Goal: Task Accomplishment & Management: Use online tool/utility

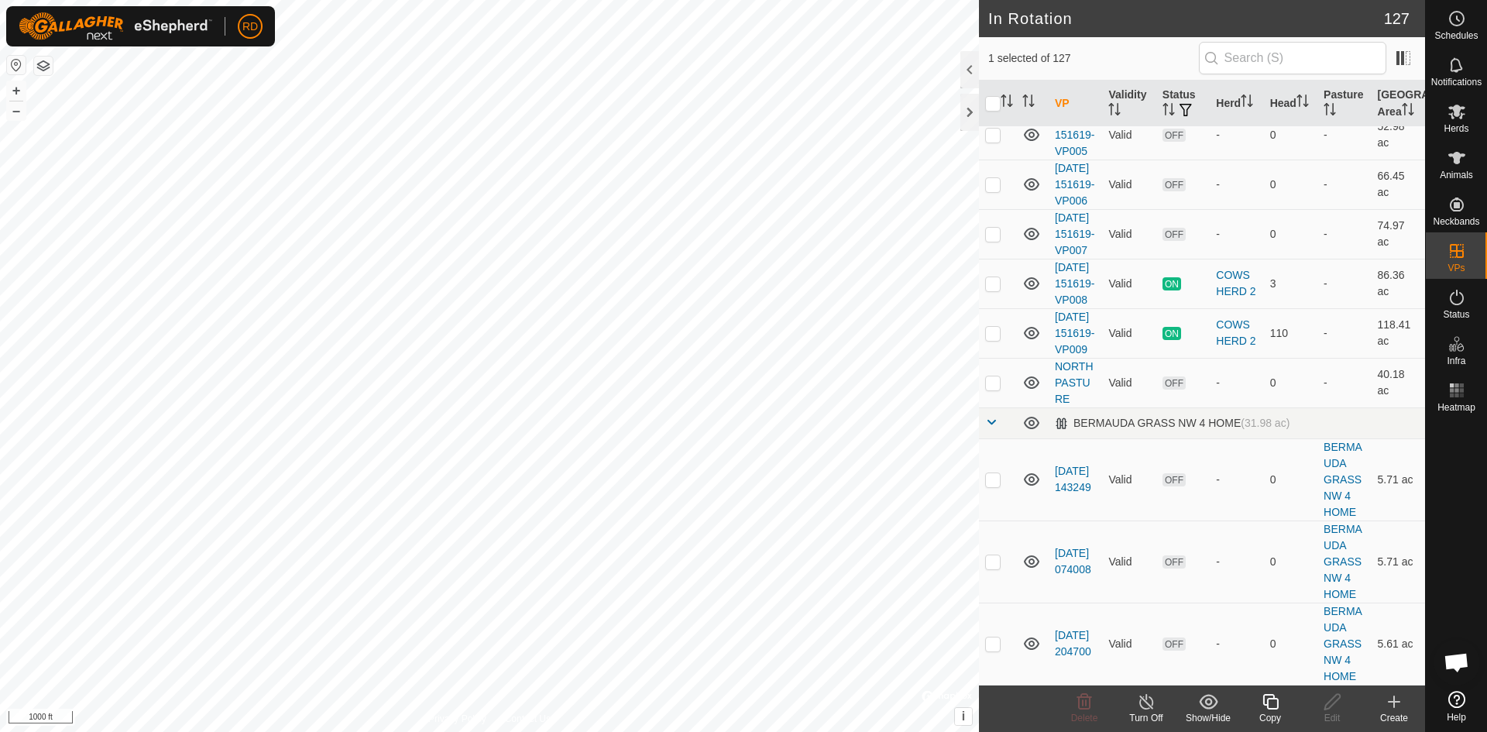
scroll to position [4405, 0]
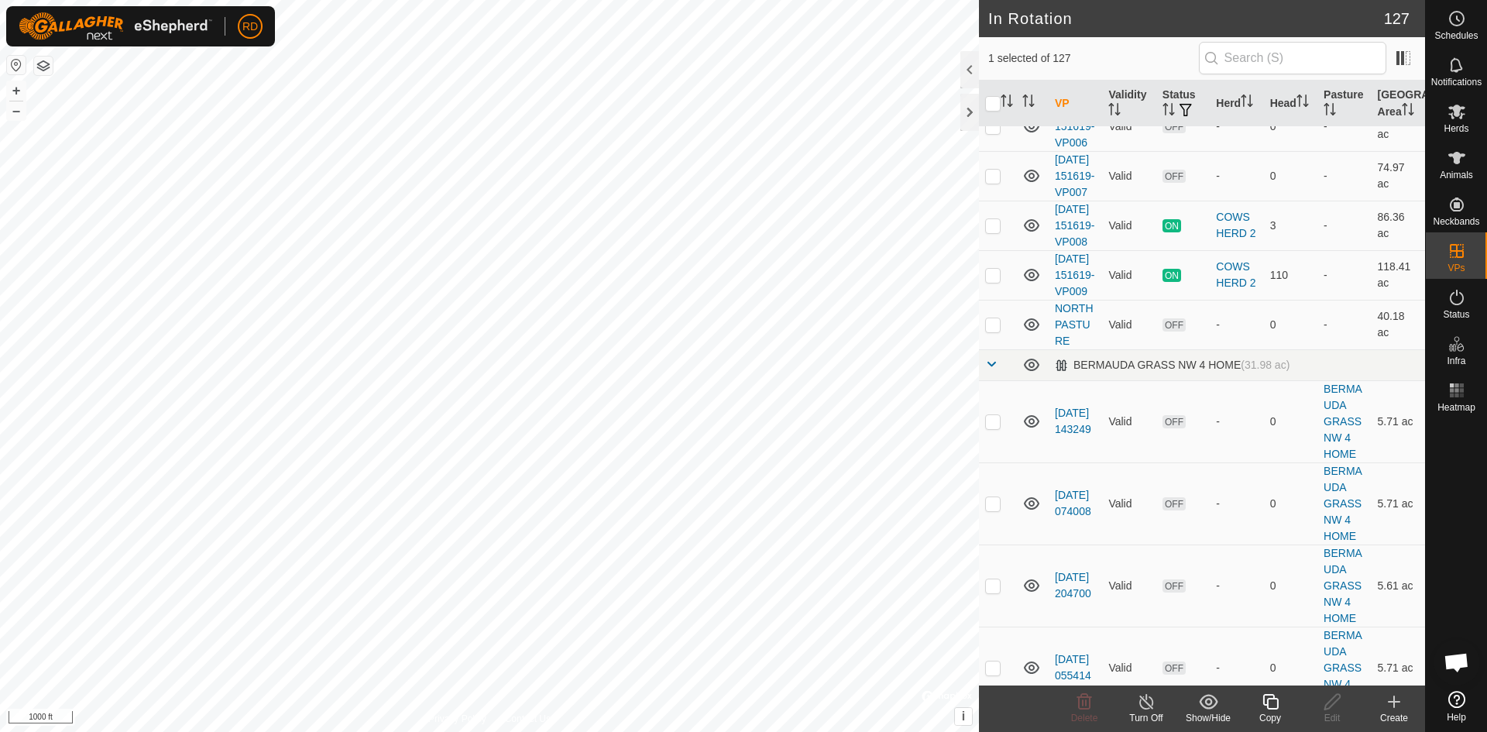
checkbox input "false"
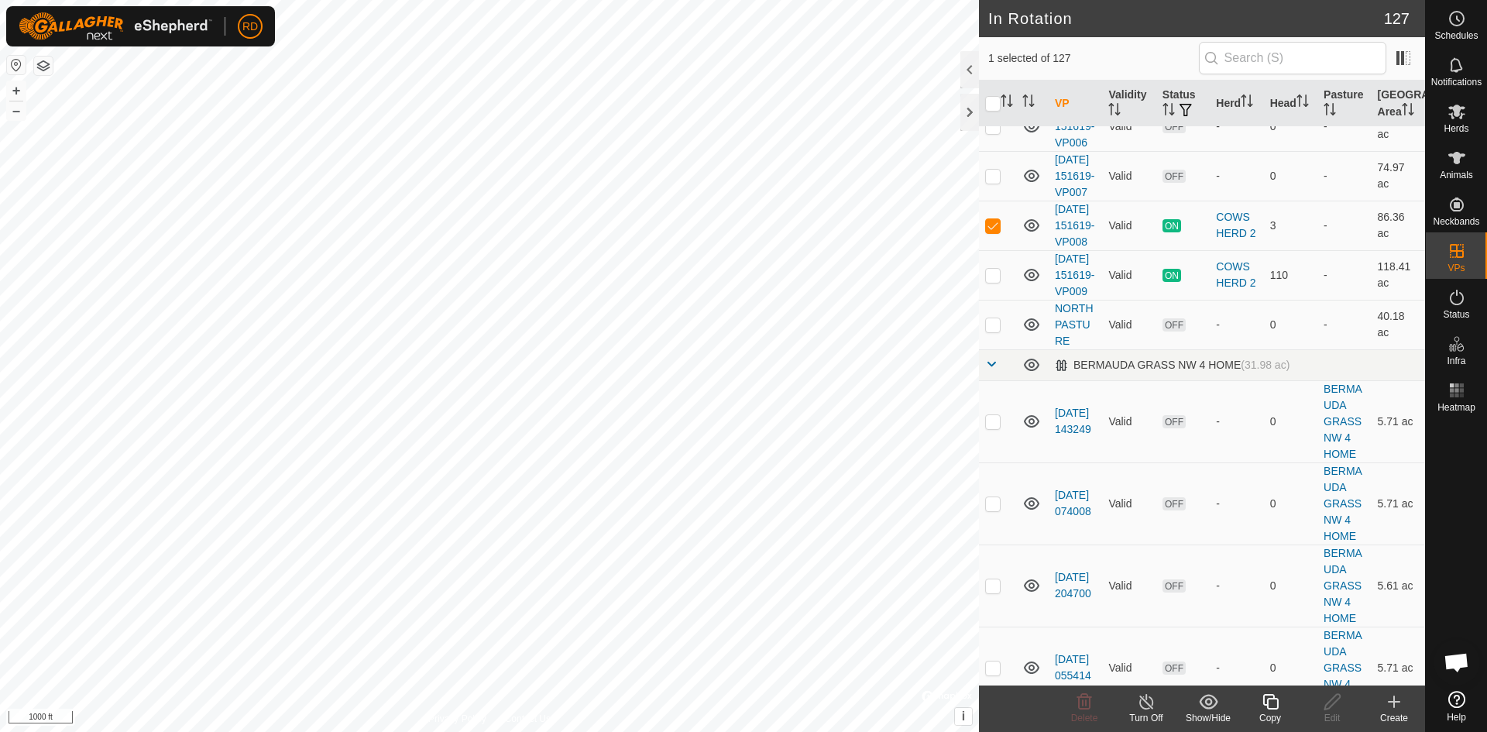
checkbox input "true"
checkbox input "false"
drag, startPoint x: 1412, startPoint y: 400, endPoint x: 1416, endPoint y: 376, distance: 24.3
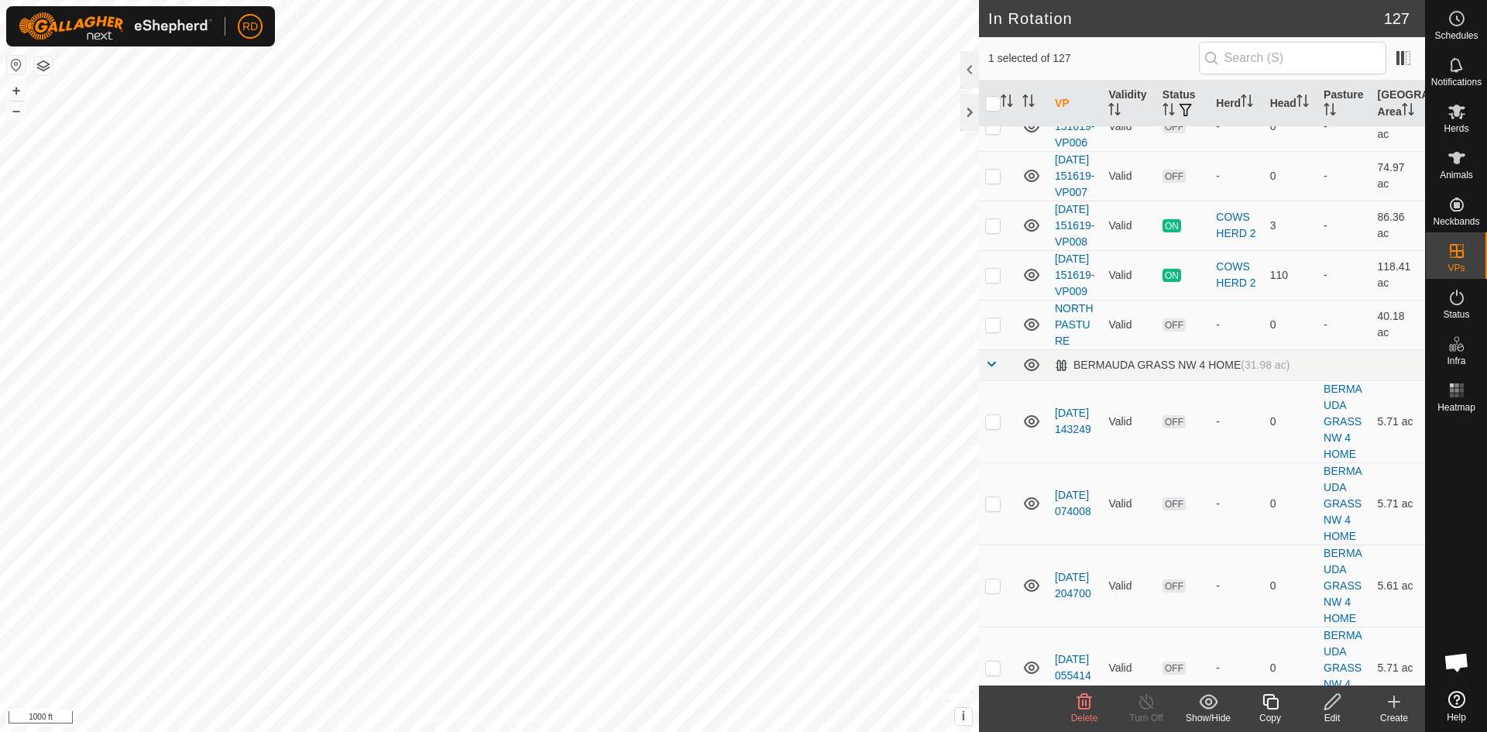
click at [1416, 376] on div "VP Validity Status Herd Head Pasture Grazing Area VPs with NO Pasture [DATE] 09…" at bounding box center [1202, 383] width 446 height 605
checkbox input "false"
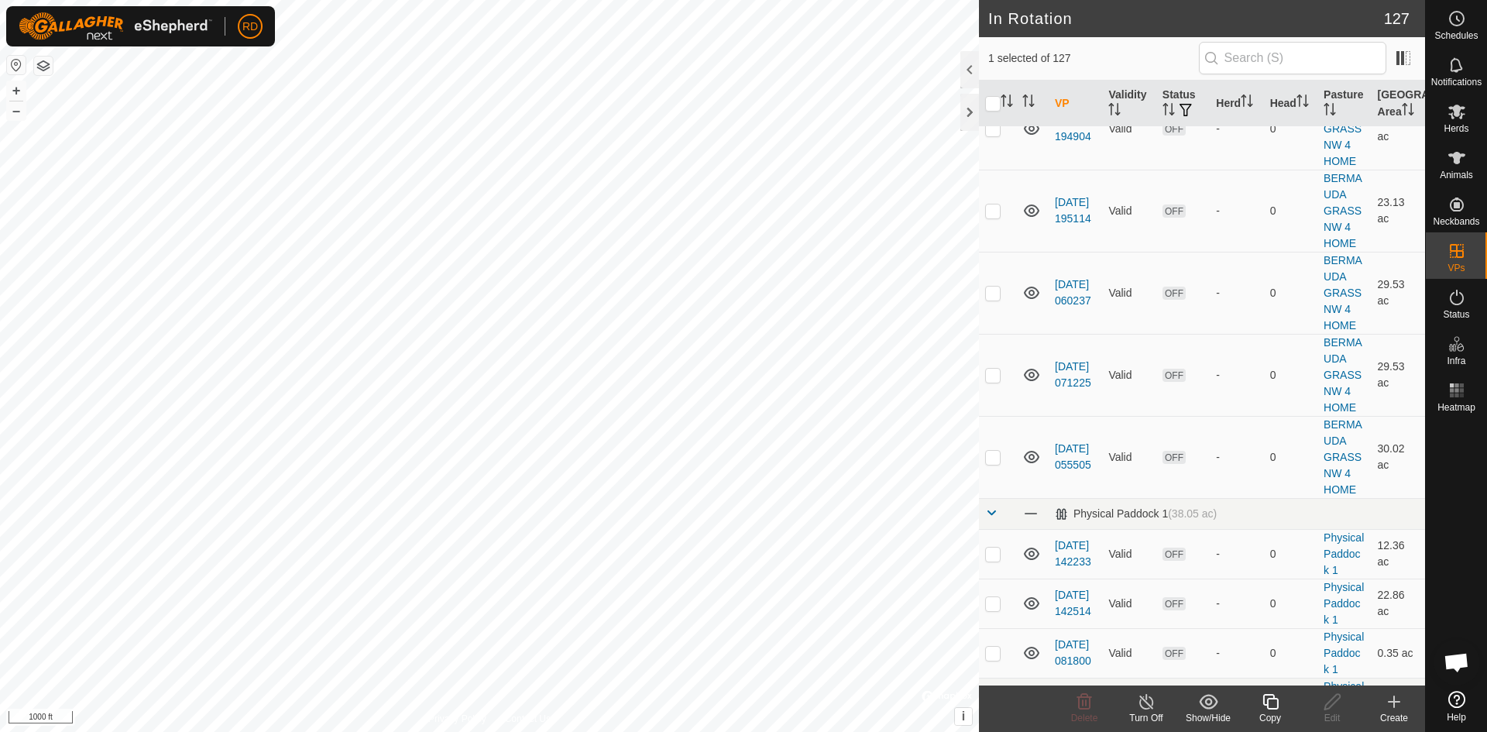
scroll to position [5893, 0]
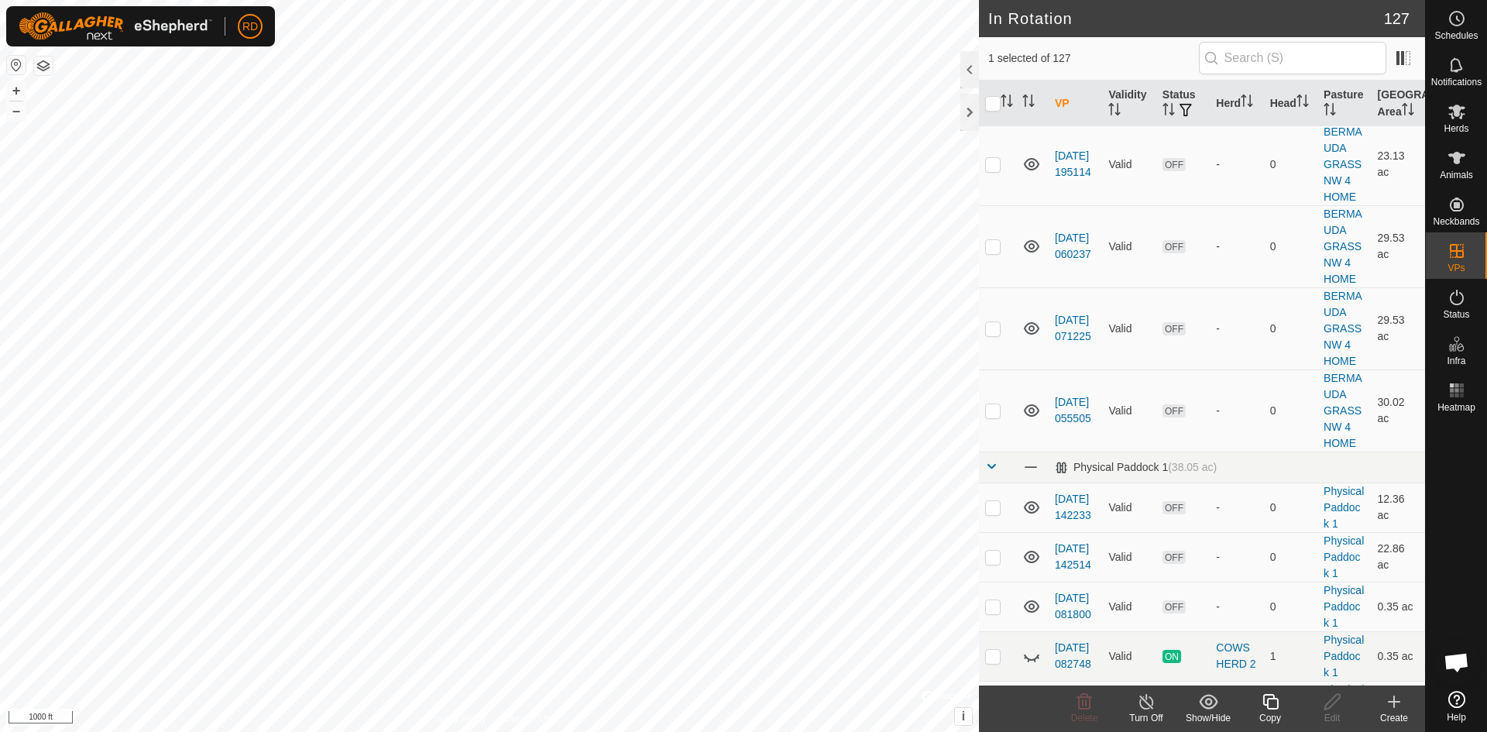
checkbox input "true"
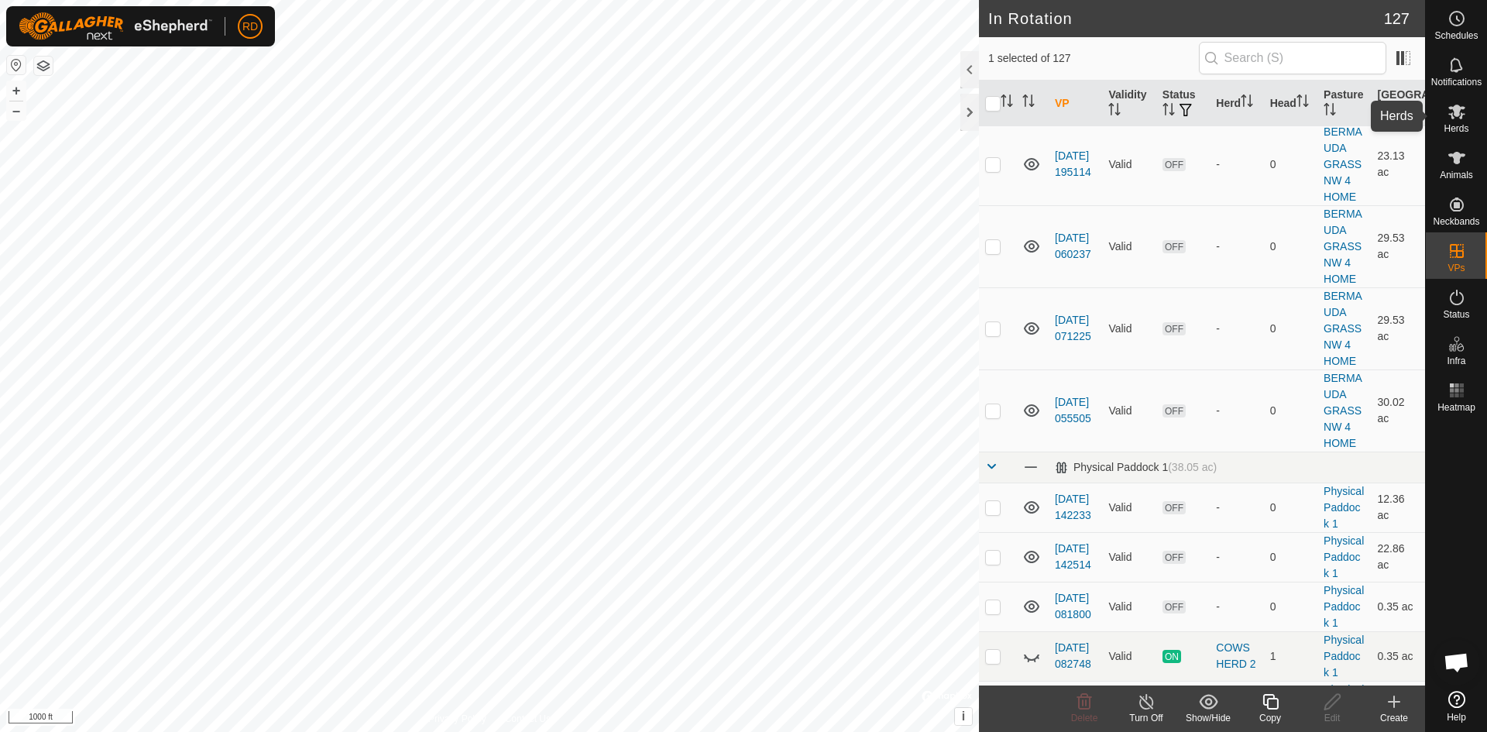
click at [1452, 125] on span "Herds" at bounding box center [1455, 128] width 25 height 9
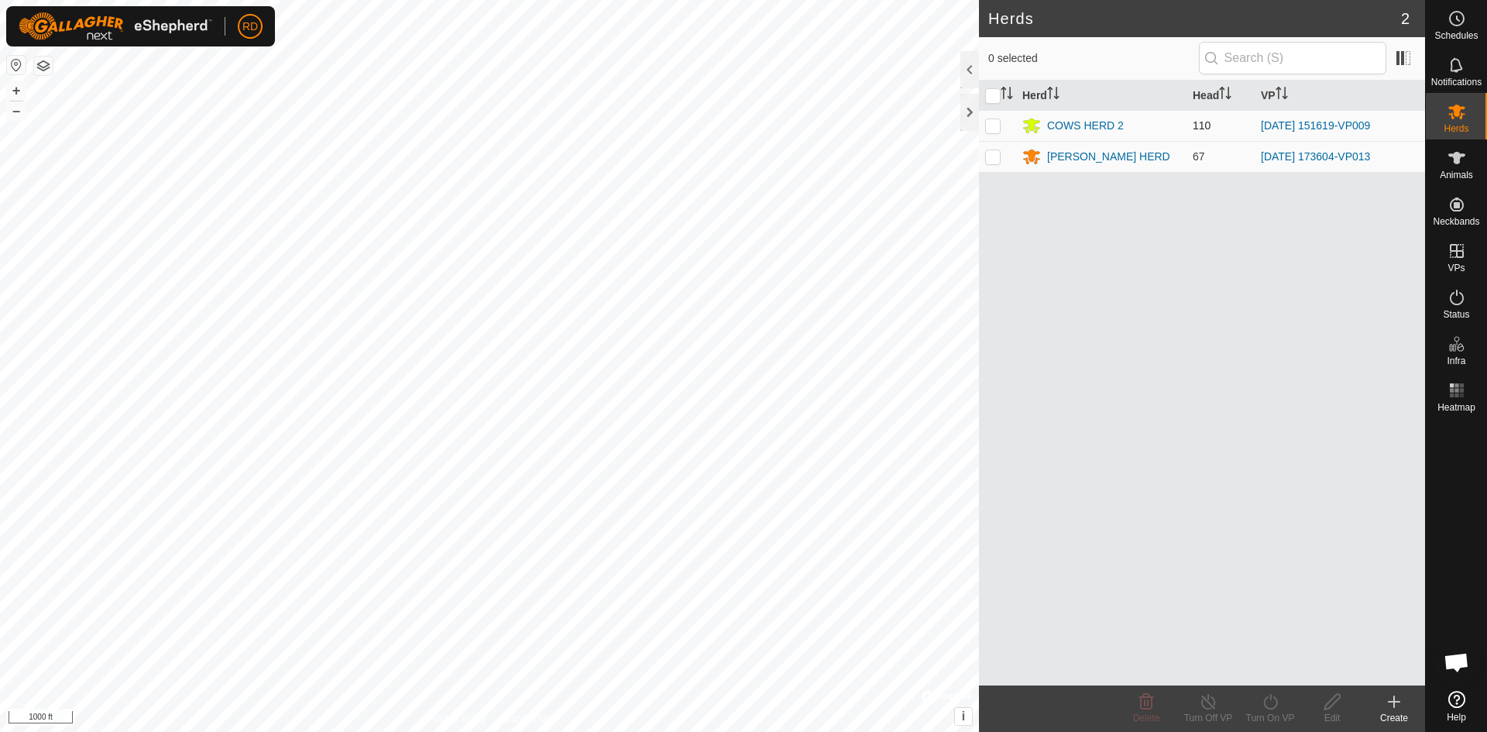
click at [995, 125] on p-checkbox at bounding box center [992, 125] width 15 height 12
checkbox input "true"
click at [1273, 699] on icon at bounding box center [1269, 701] width 19 height 19
click at [1262, 674] on link "Now" at bounding box center [1316, 667] width 153 height 31
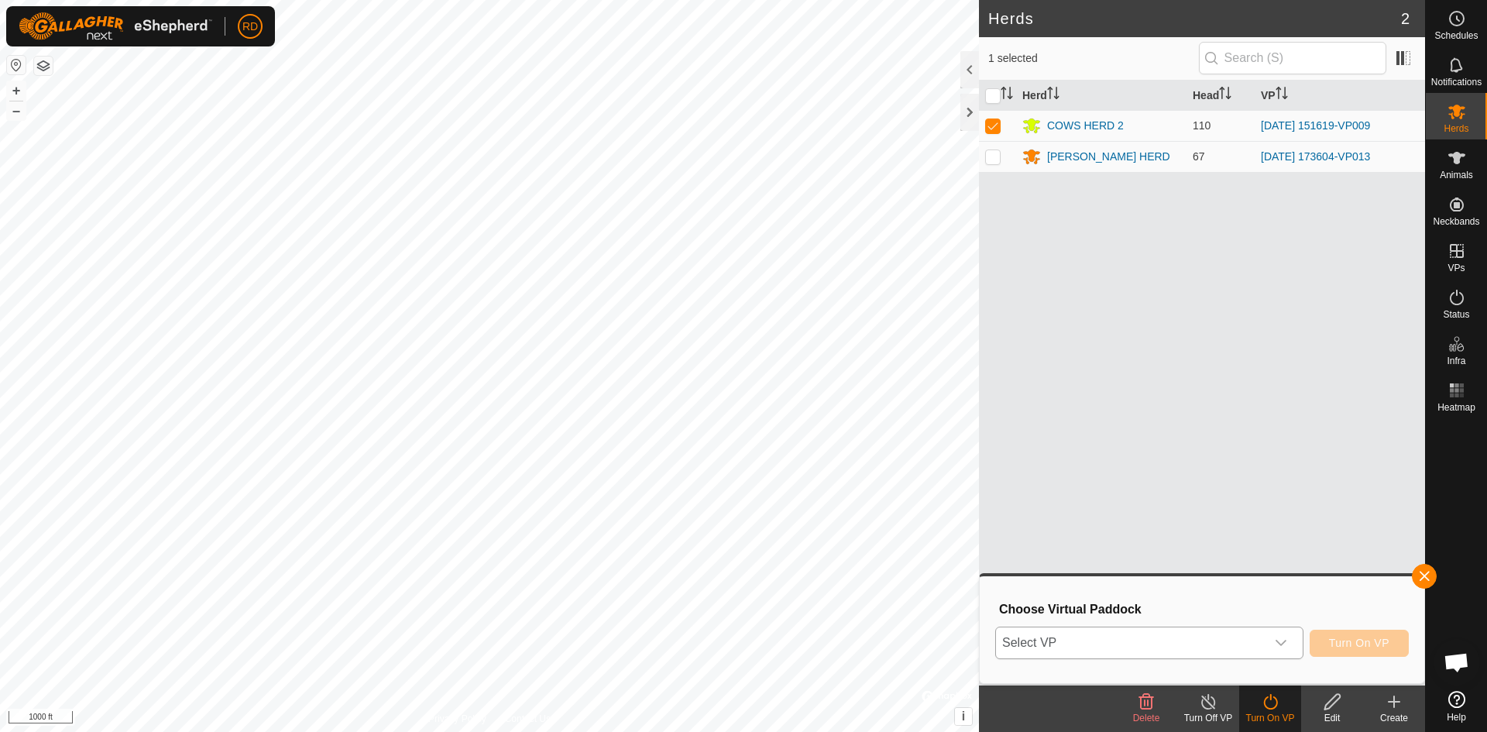
click at [1281, 644] on icon "dropdown trigger" at bounding box center [1280, 643] width 11 height 6
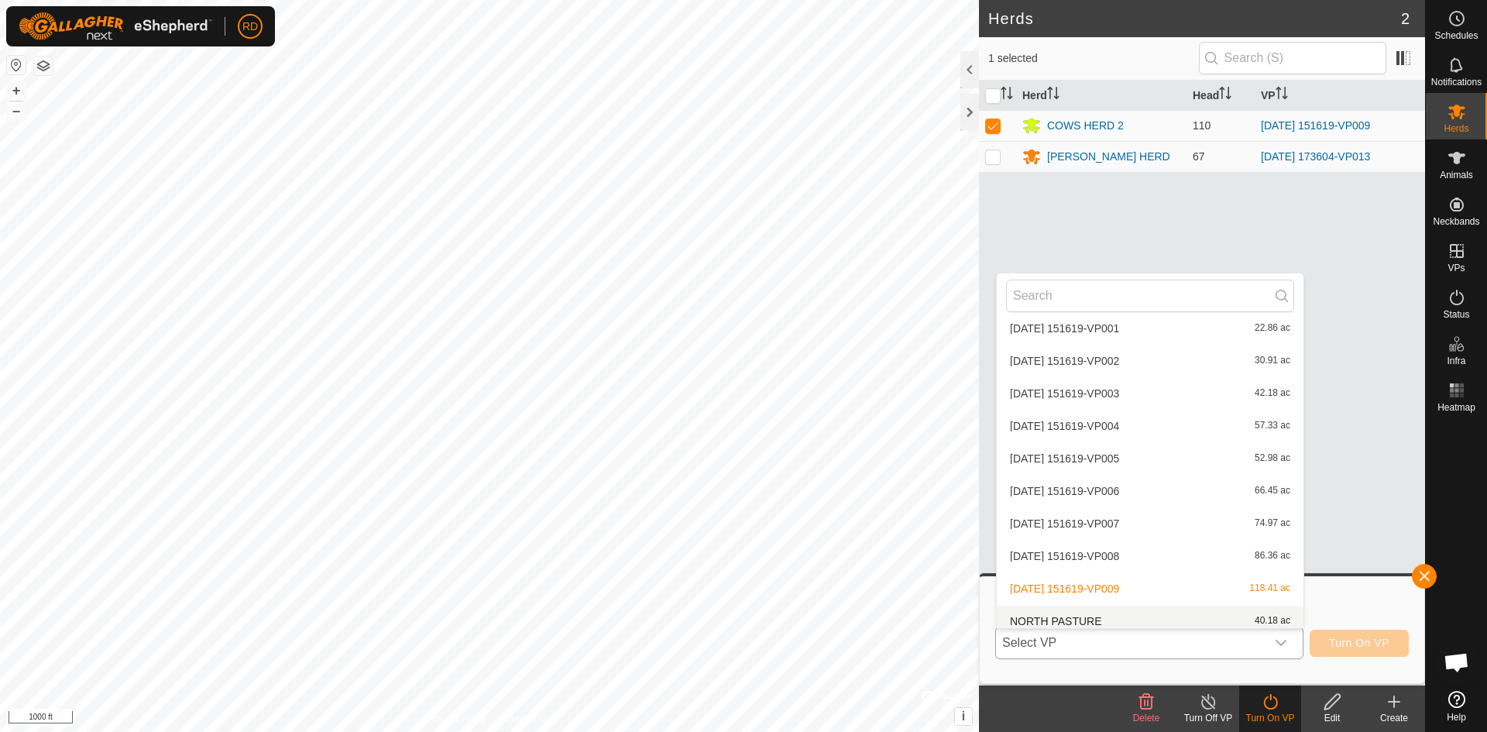
scroll to position [2944, 0]
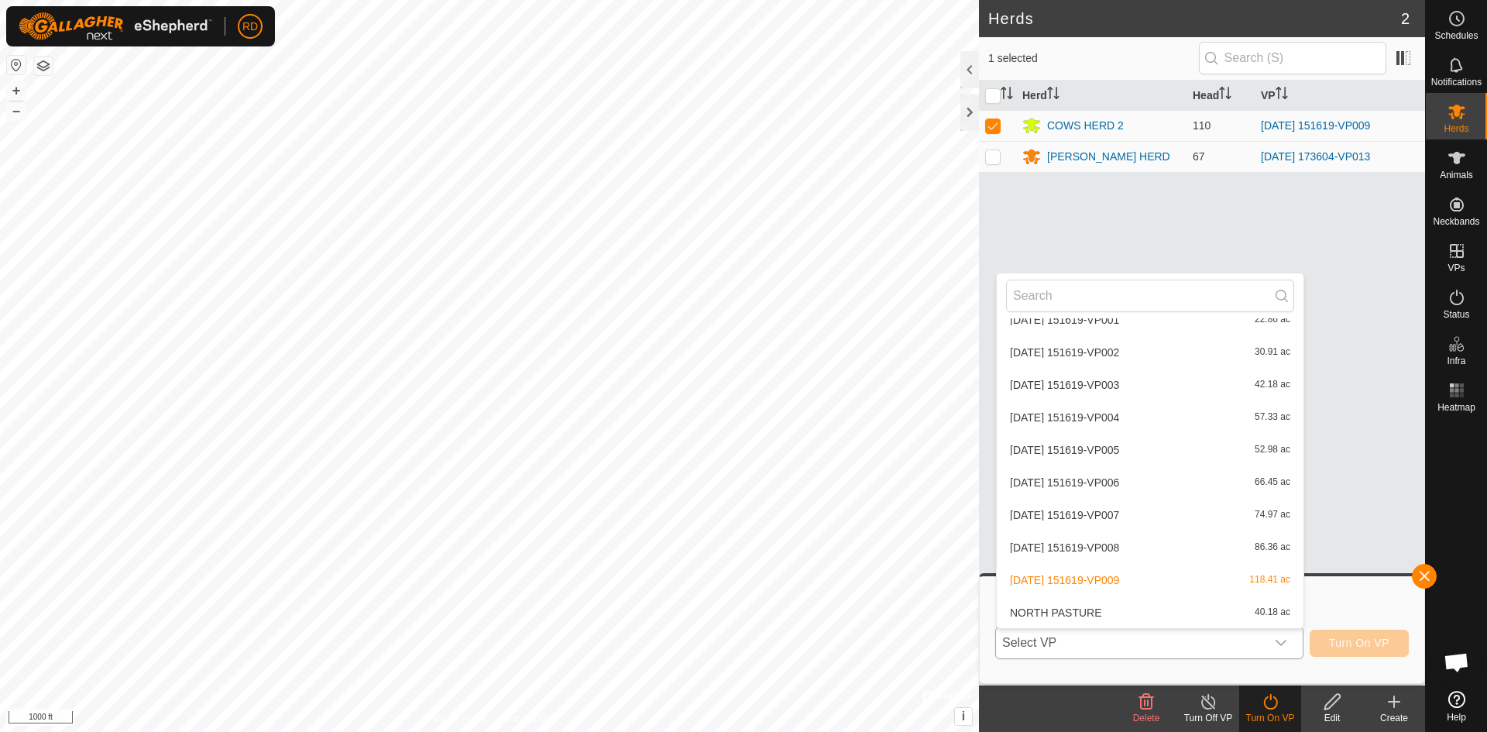
click at [1103, 576] on li "[DATE] 151619-VP009 118.41 ac" at bounding box center [1149, 579] width 307 height 31
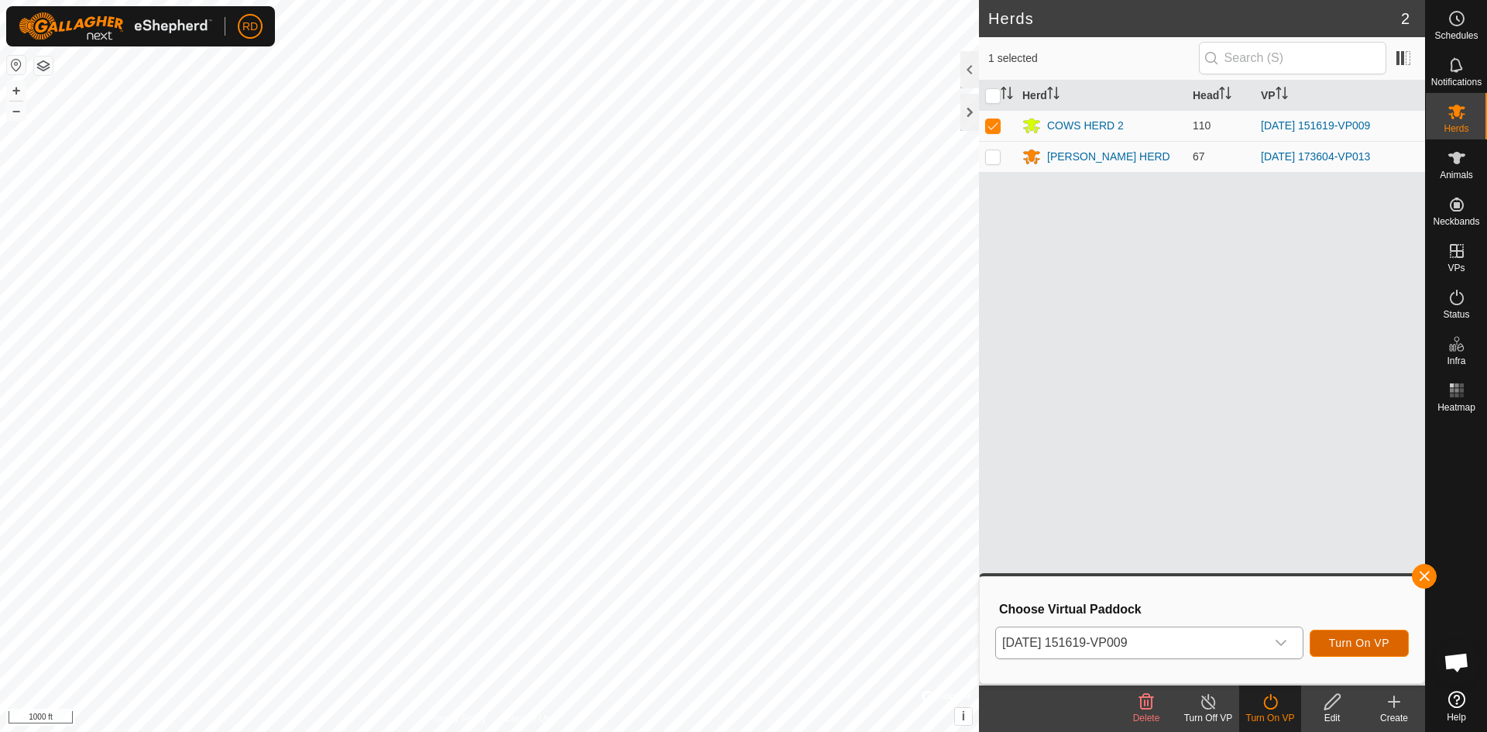
click at [1357, 643] on span "Turn On VP" at bounding box center [1359, 642] width 60 height 12
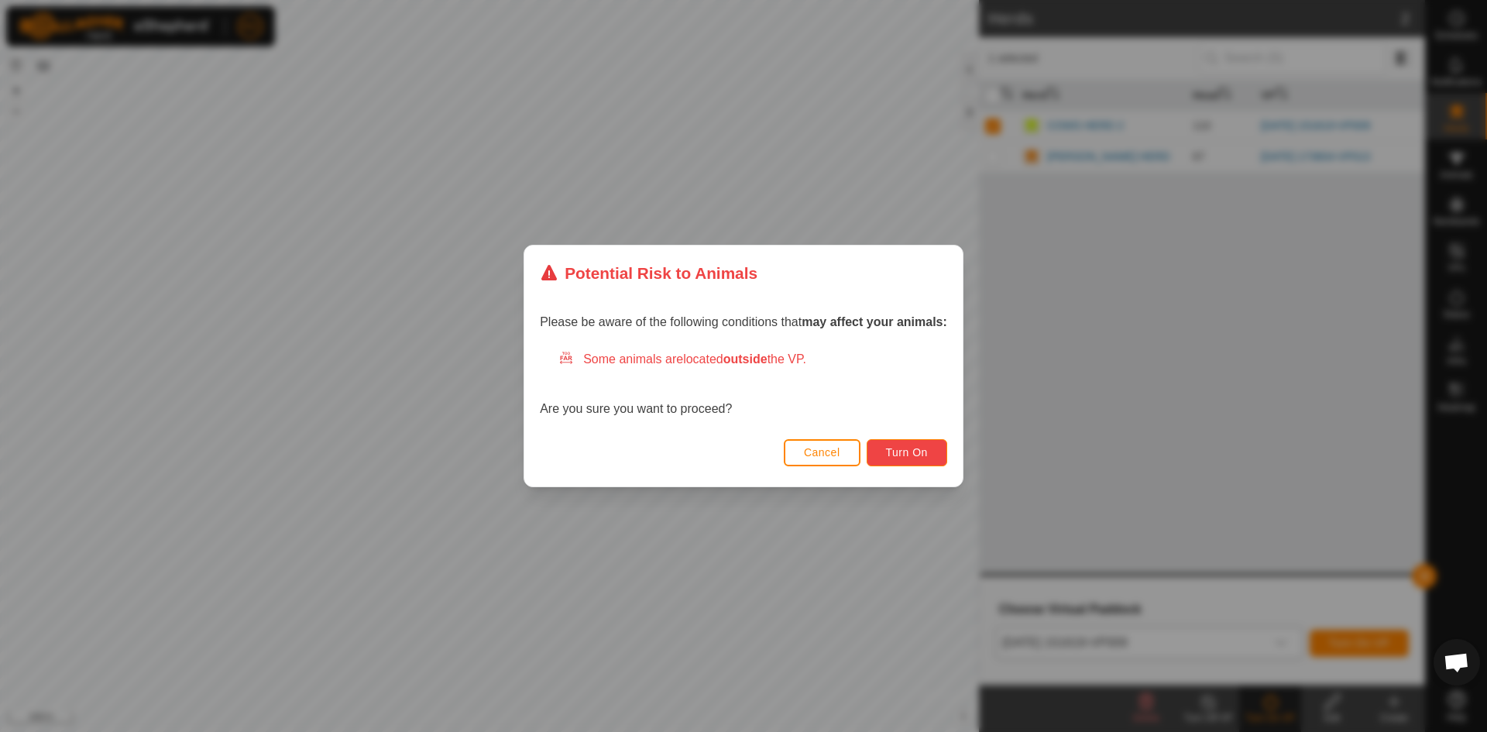
click at [911, 457] on span "Turn On" at bounding box center [907, 452] width 42 height 12
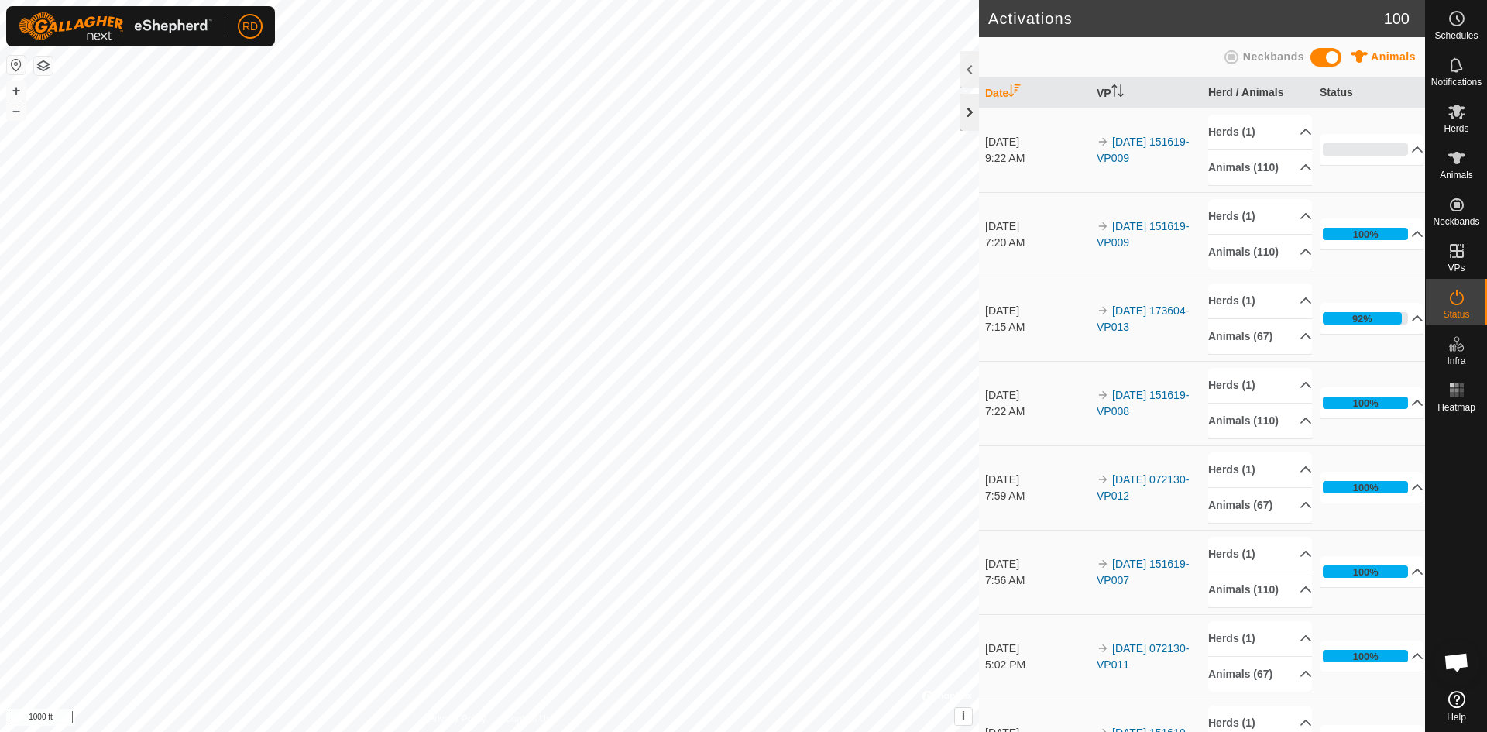
click at [966, 112] on div at bounding box center [969, 112] width 19 height 37
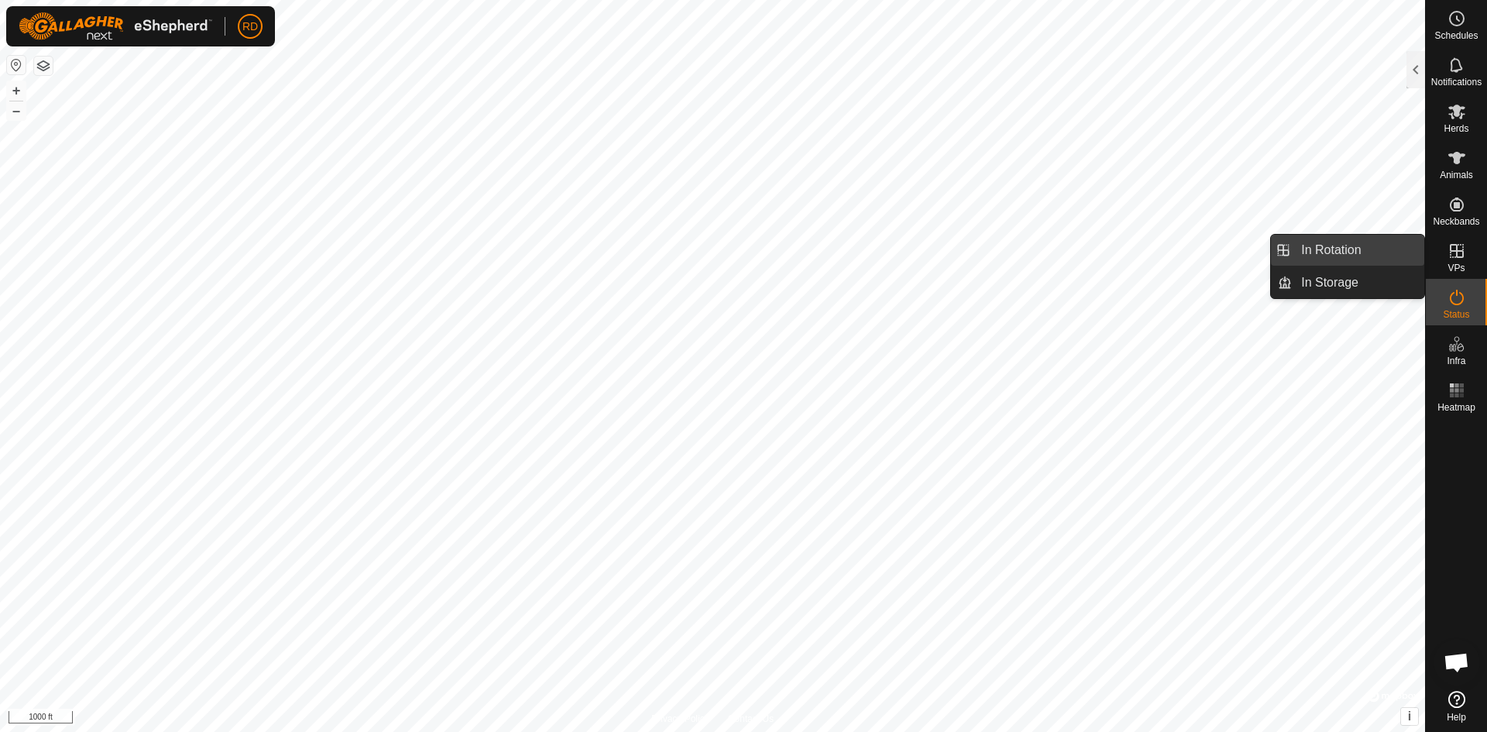
click at [1308, 245] on link "In Rotation" at bounding box center [1357, 250] width 132 height 31
click at [1346, 252] on link "In Rotation" at bounding box center [1357, 250] width 132 height 31
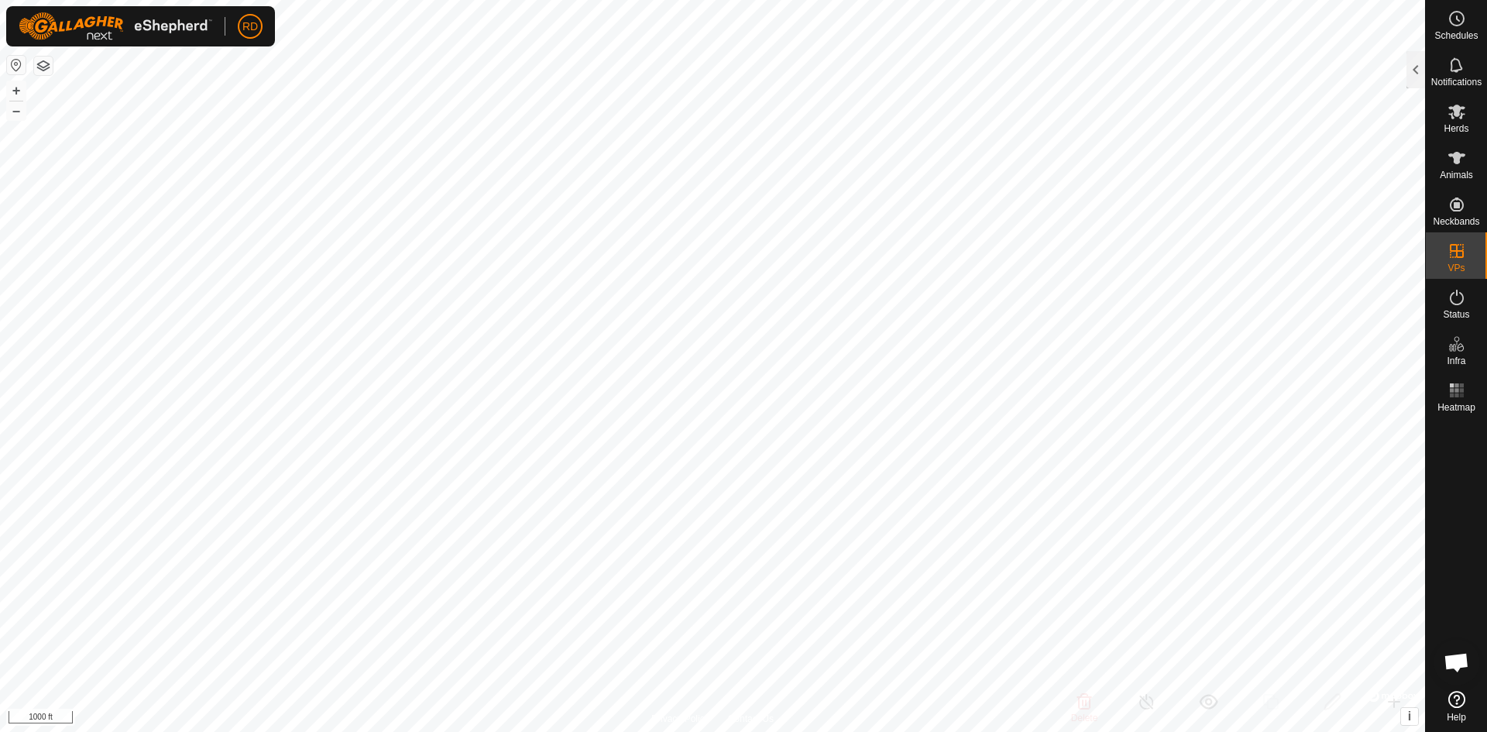
click at [1410, 68] on div at bounding box center [1415, 69] width 19 height 37
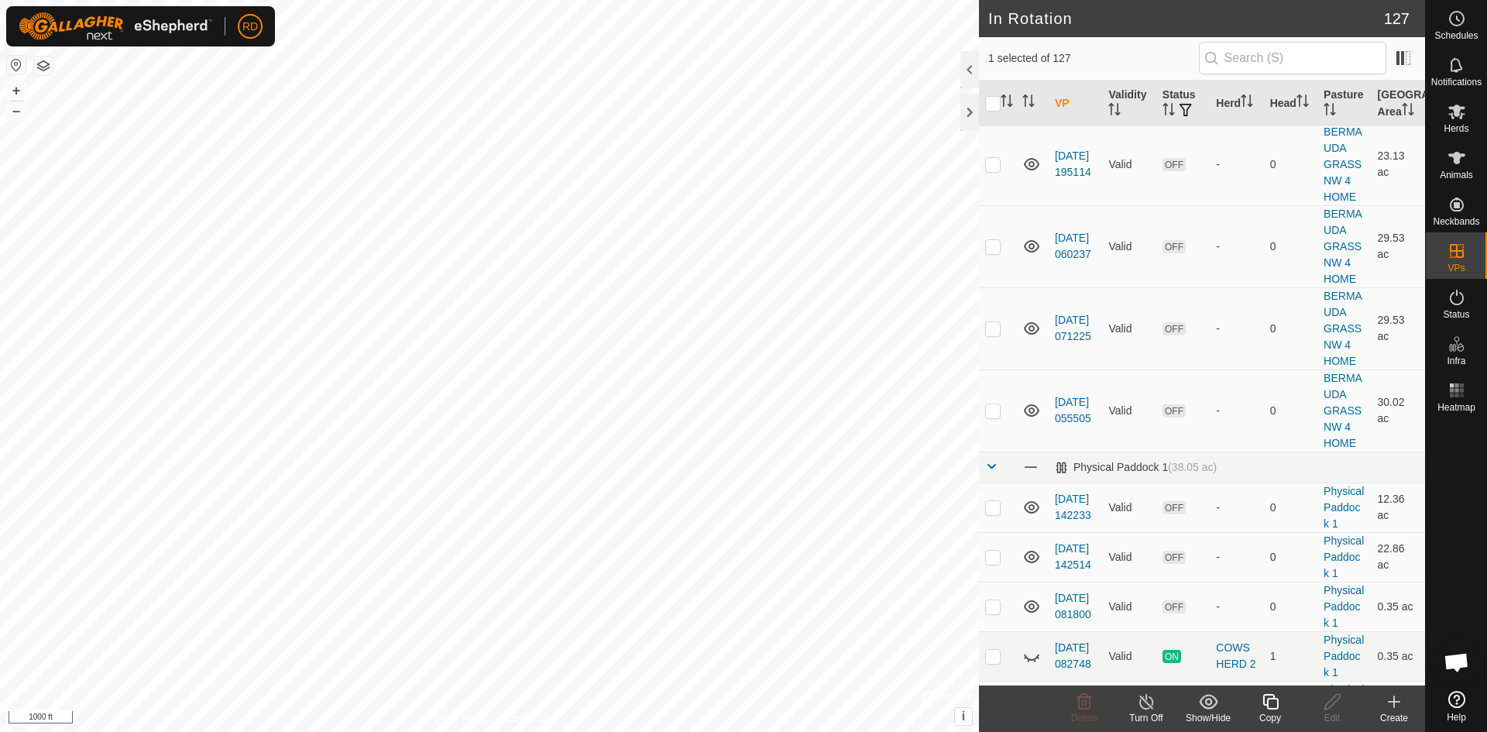
scroll to position [5963, 0]
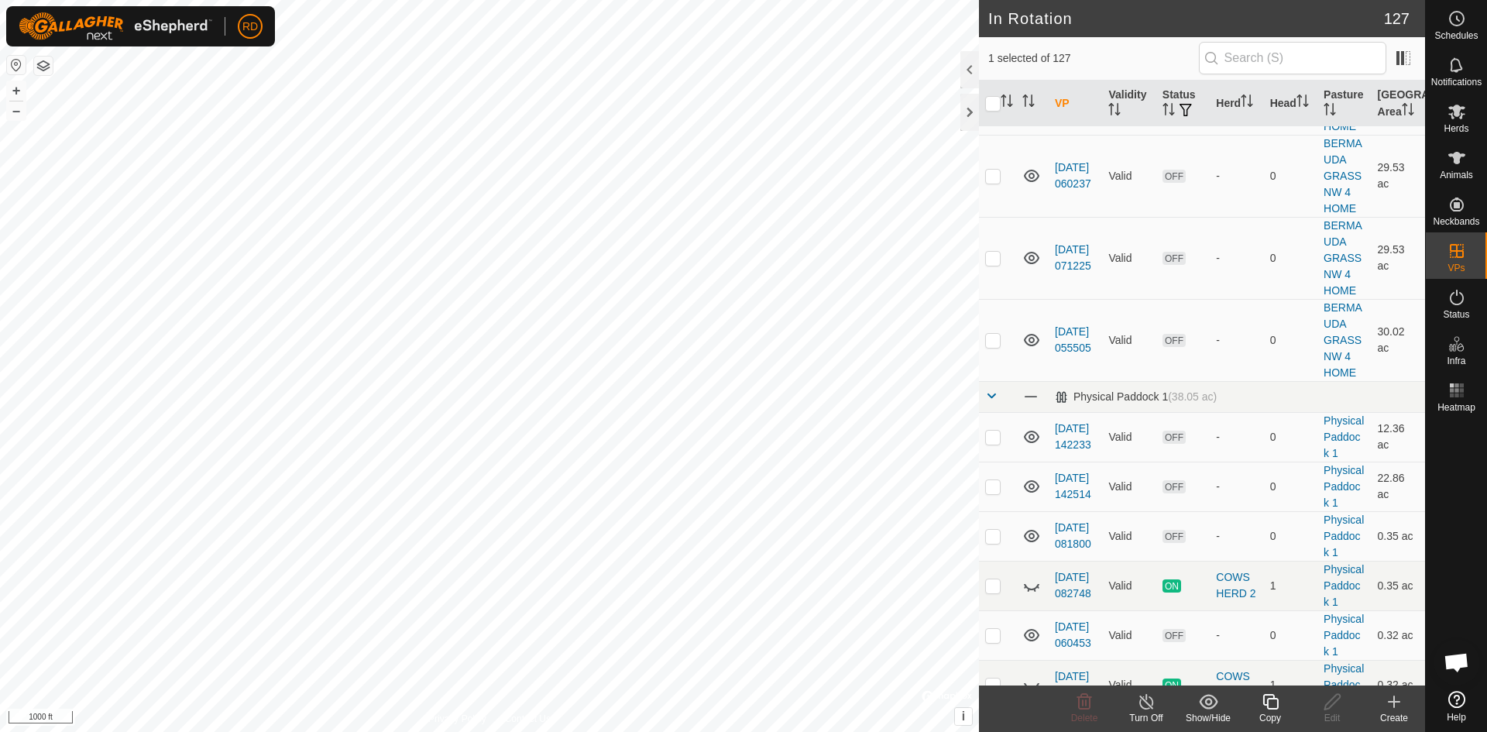
checkbox input "false"
